Goal: Task Accomplishment & Management: Manage account settings

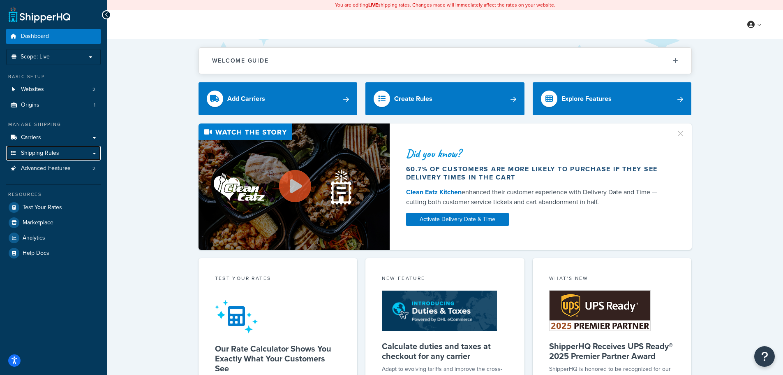
click at [44, 153] on span "Shipping Rules" at bounding box center [40, 153] width 38 height 7
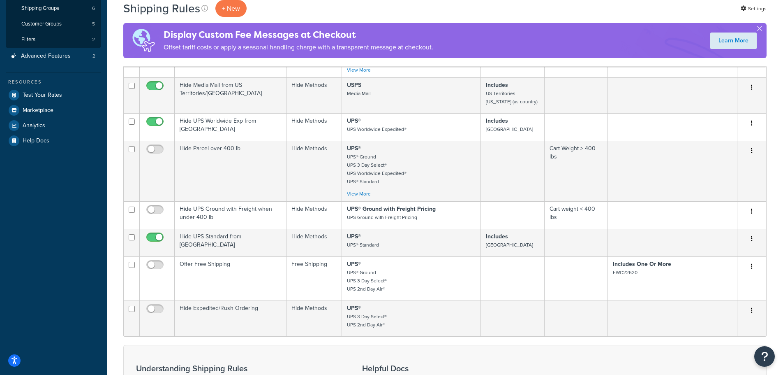
scroll to position [206, 0]
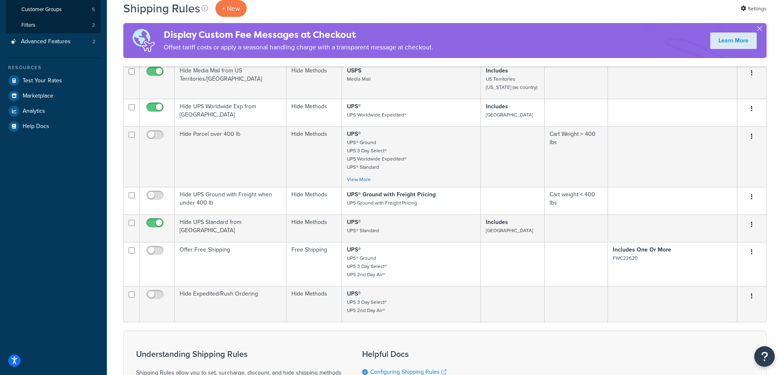
click at [148, 294] on input "checkbox" at bounding box center [156, 296] width 23 height 10
checkbox input "true"
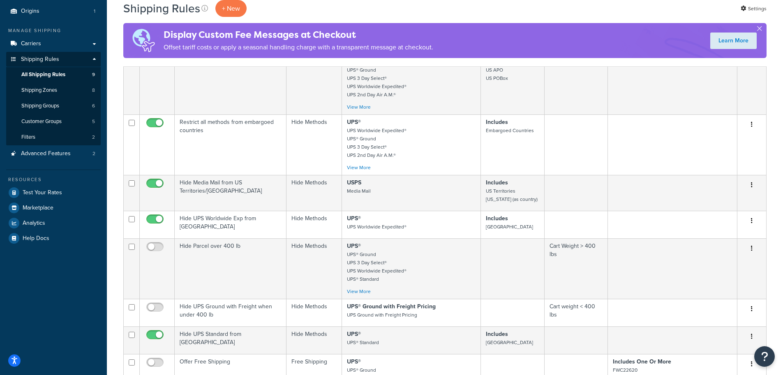
scroll to position [0, 0]
